Goal: Find specific page/section: Find specific page/section

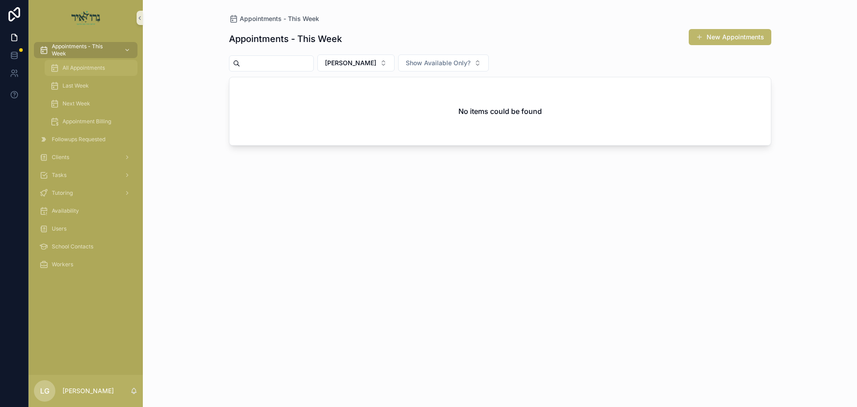
click at [76, 67] on span "All Appointments" at bounding box center [84, 67] width 42 height 7
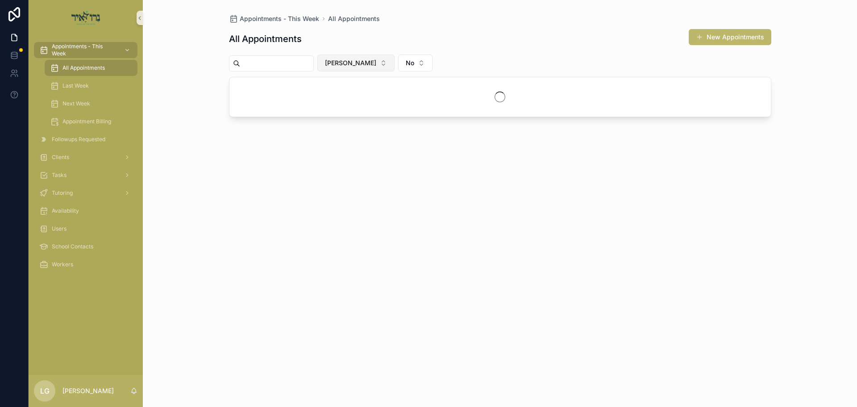
click at [389, 65] on button "[PERSON_NAME]" at bounding box center [355, 62] width 77 height 17
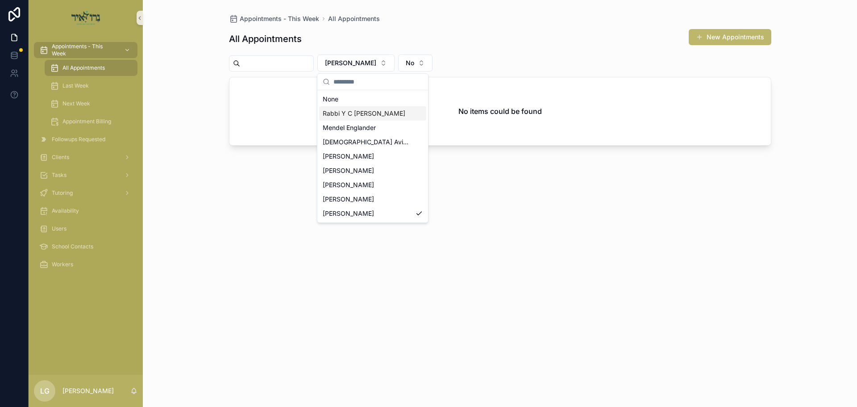
click at [337, 113] on span "Rabbi Y C [PERSON_NAME]" at bounding box center [364, 113] width 83 height 9
